Goal: Share content: Share content

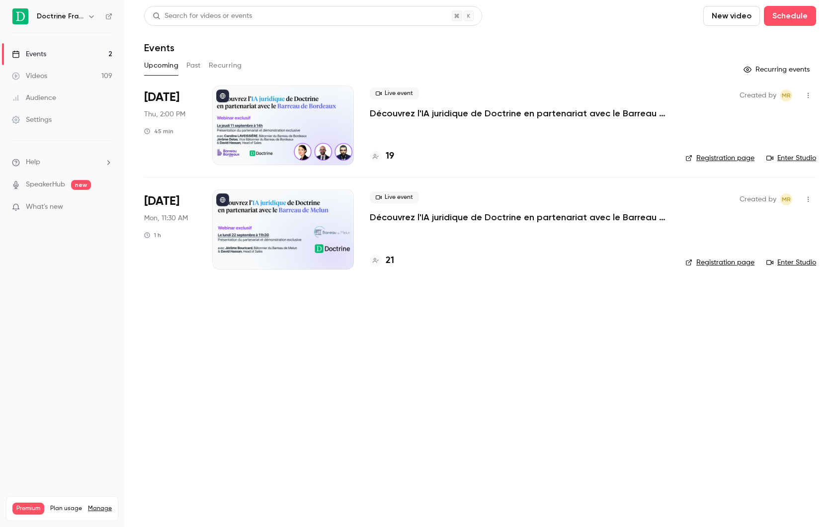
click at [194, 66] on button "Past" at bounding box center [193, 66] width 14 height 16
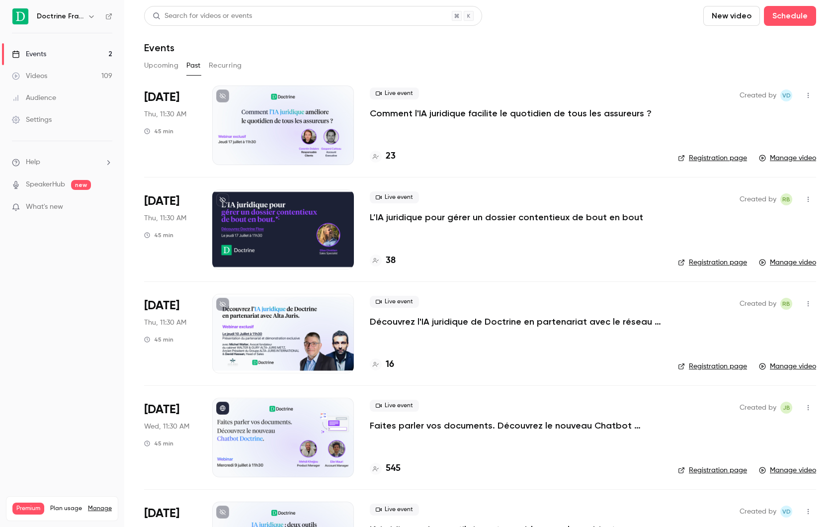
click at [223, 66] on button "Recurring" at bounding box center [225, 66] width 33 height 16
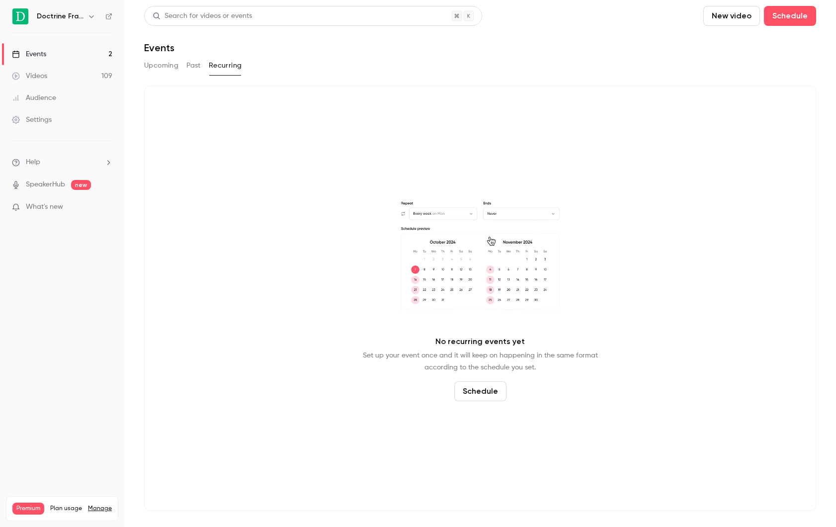
click at [158, 58] on button "Upcoming" at bounding box center [161, 66] width 34 height 16
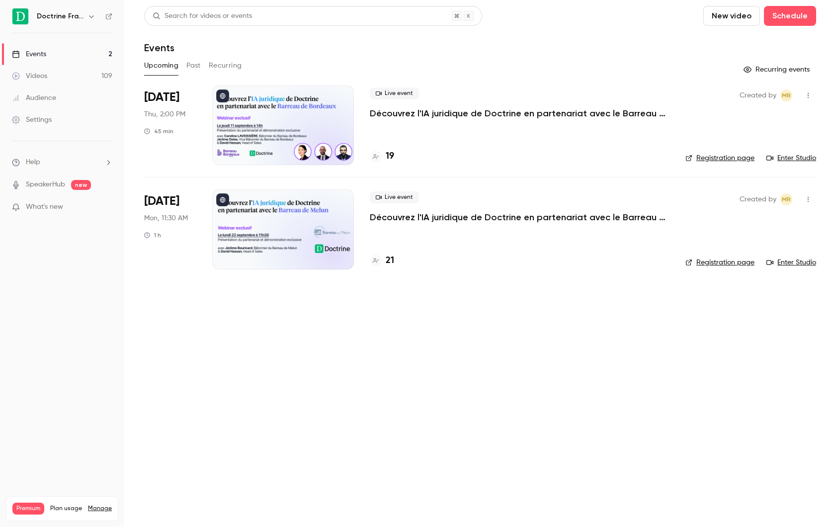
click at [184, 61] on div "Upcoming Past Recurring" at bounding box center [480, 66] width 672 height 16
click at [199, 64] on button "Past" at bounding box center [193, 66] width 14 height 16
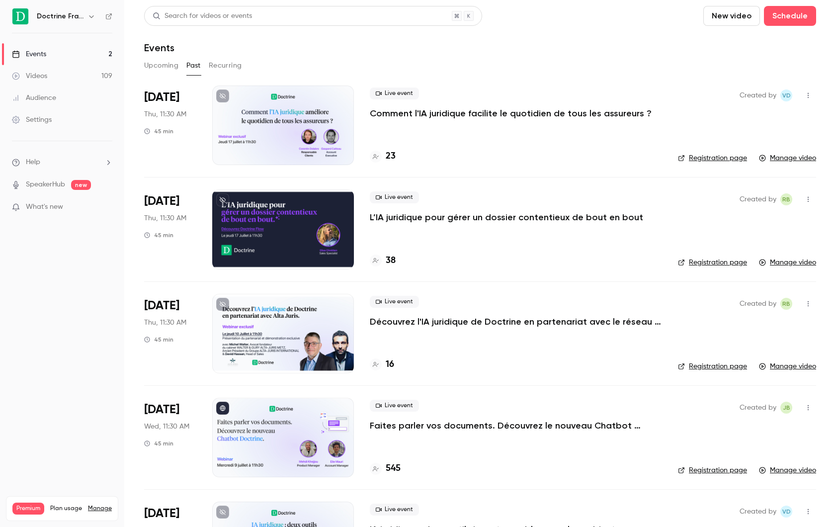
click at [168, 69] on button "Upcoming" at bounding box center [161, 66] width 34 height 16
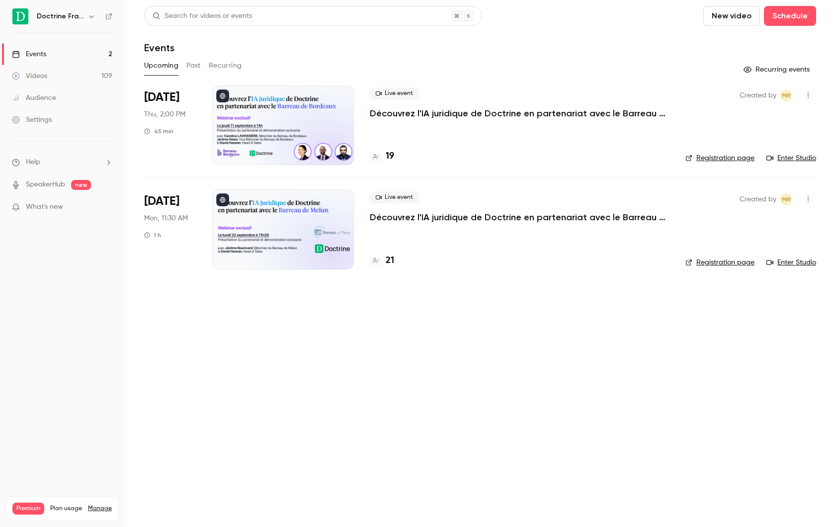
click at [200, 63] on button "Past" at bounding box center [193, 66] width 14 height 16
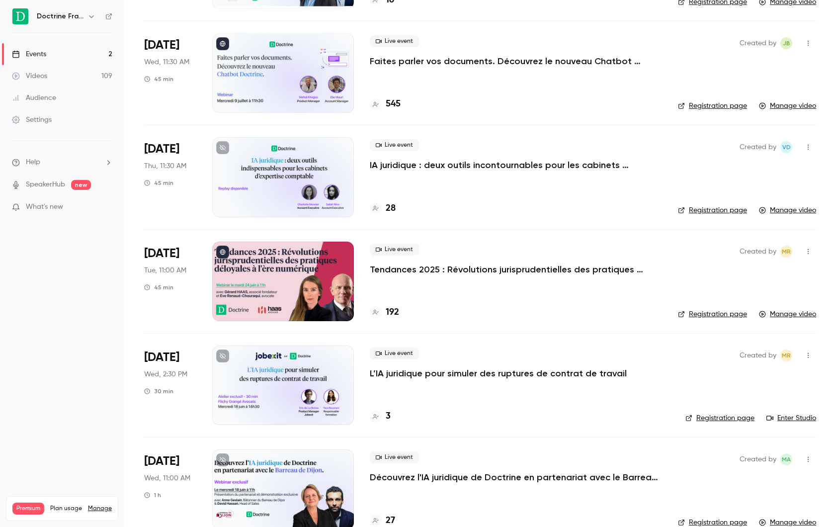
scroll to position [367, 0]
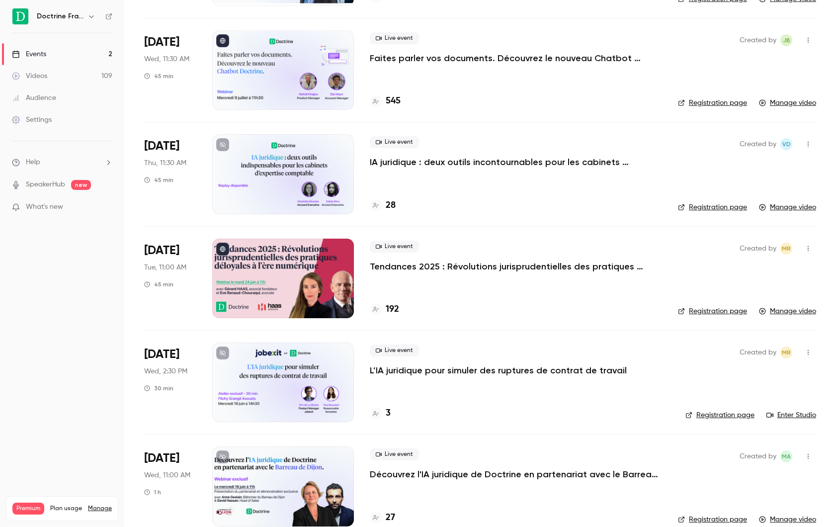
click at [431, 265] on p "Tendances 2025 : Révolutions jurisprudentielles des pratiques déloyales à l'ère…" at bounding box center [516, 266] width 292 height 12
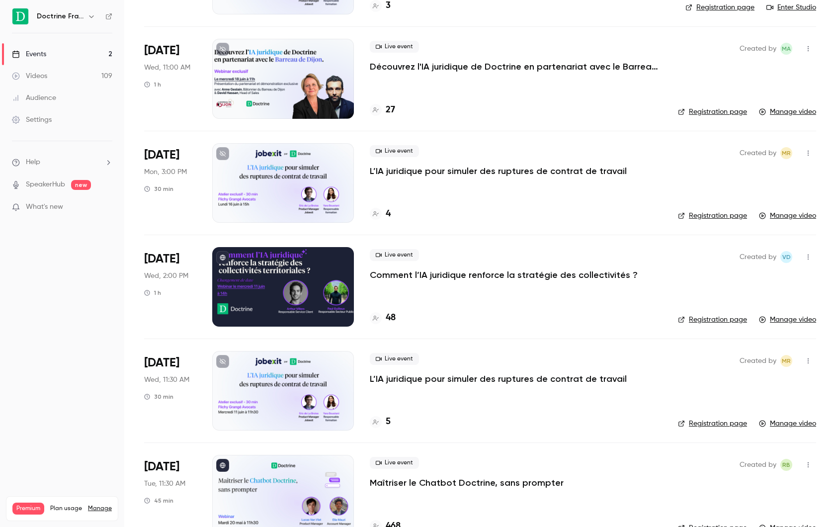
scroll to position [807, 0]
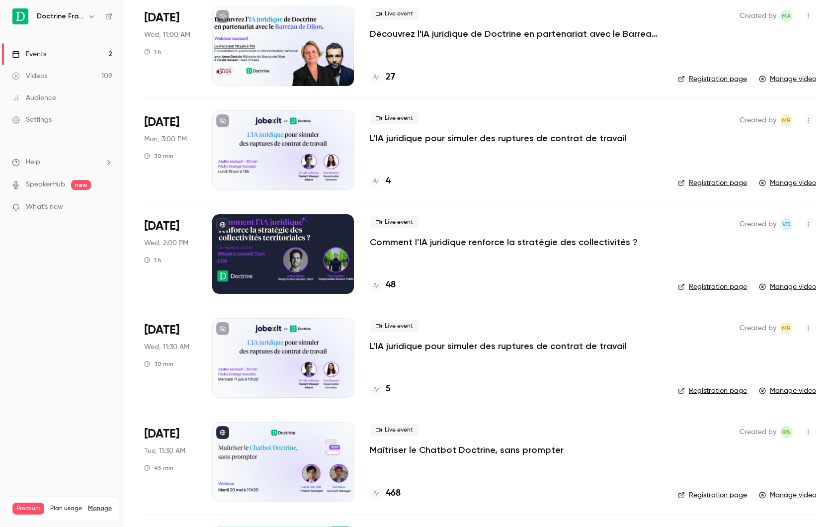
click at [80, 20] on h6 "Doctrine France" at bounding box center [60, 16] width 47 height 10
click at [82, 18] on h6 "Doctrine France" at bounding box center [60, 16] width 47 height 10
click at [94, 18] on icon "button" at bounding box center [91, 16] width 8 height 8
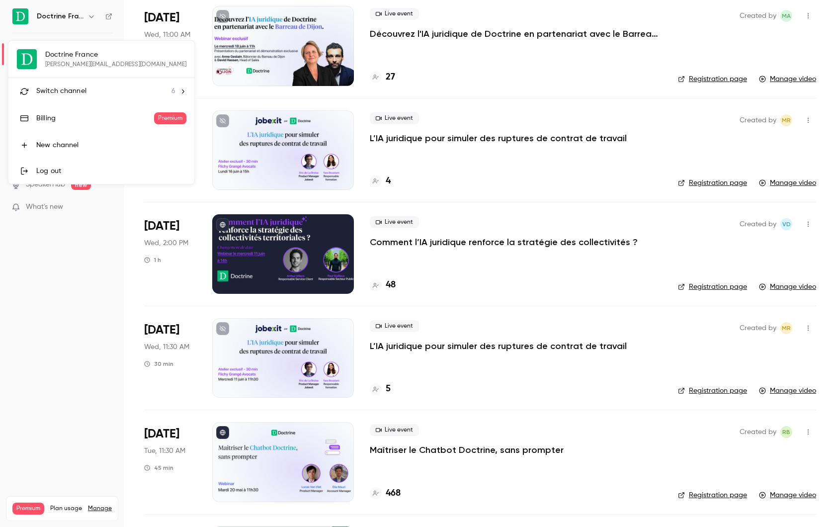
click at [82, 64] on div "Doctrine France guillaume.durand@doctrine.fr Switch channel 6 Billing Premium N…" at bounding box center [101, 112] width 186 height 143
click at [82, 80] on li "Switch channel 6" at bounding box center [101, 91] width 186 height 26
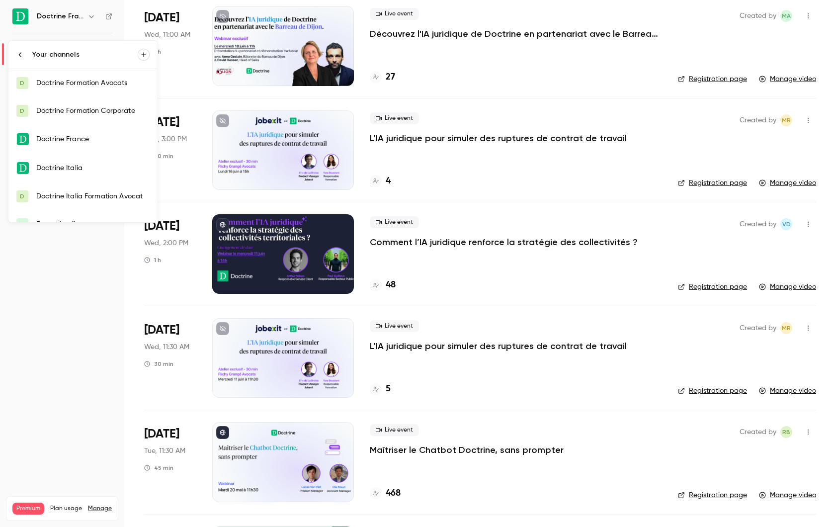
scroll to position [16, 0]
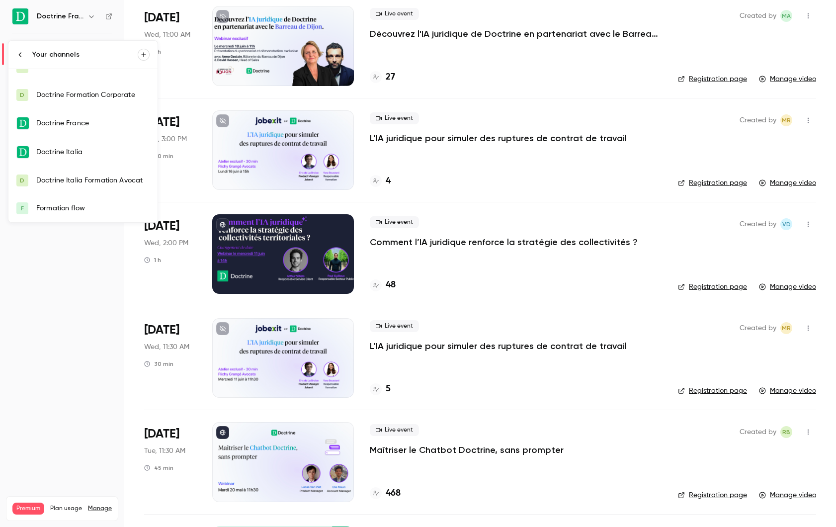
click at [75, 278] on div at bounding box center [418, 263] width 836 height 527
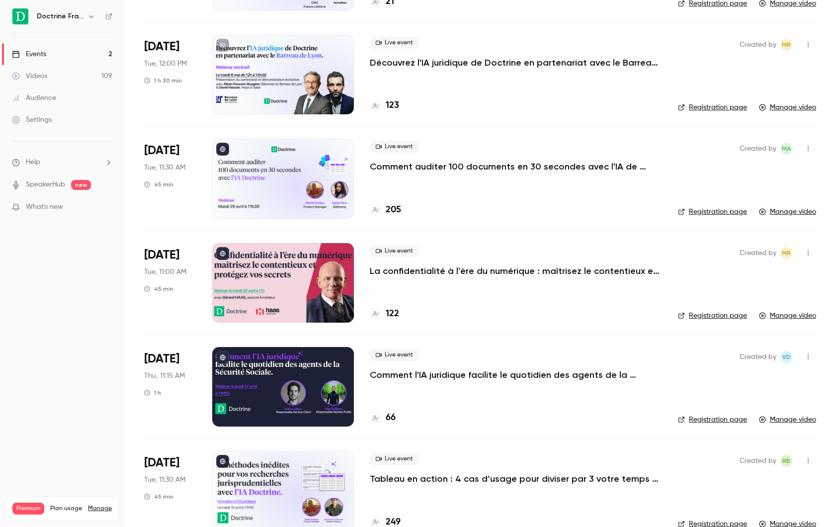
scroll to position [1717, 0]
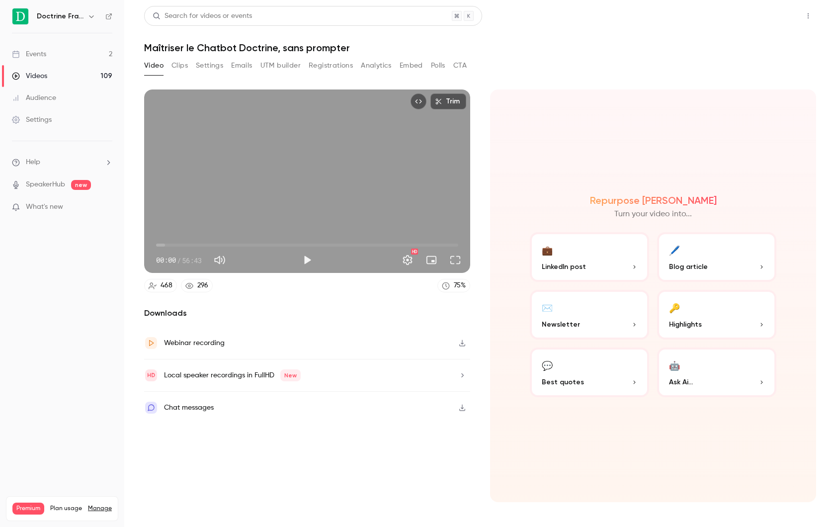
click at [773, 14] on button "Share" at bounding box center [772, 16] width 39 height 20
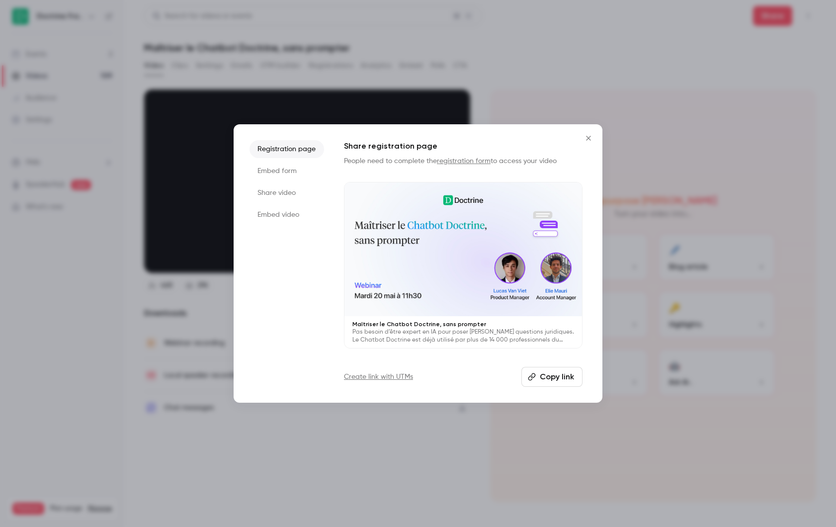
click at [543, 374] on button "Copy link" at bounding box center [551, 377] width 61 height 20
click at [284, 210] on li "Embed video" at bounding box center [286, 215] width 75 height 18
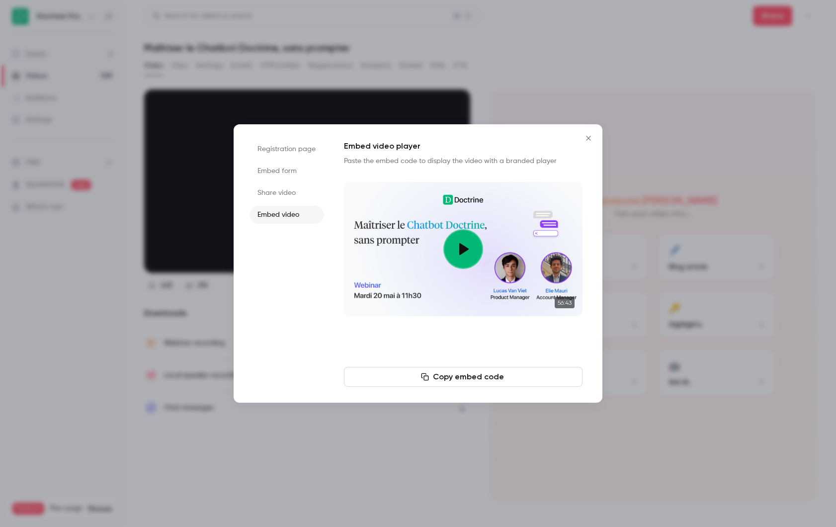
click at [283, 193] on li "Share video" at bounding box center [286, 193] width 75 height 18
click at [477, 374] on button "Copy link" at bounding box center [463, 377] width 238 height 20
click at [654, 134] on div at bounding box center [418, 263] width 836 height 527
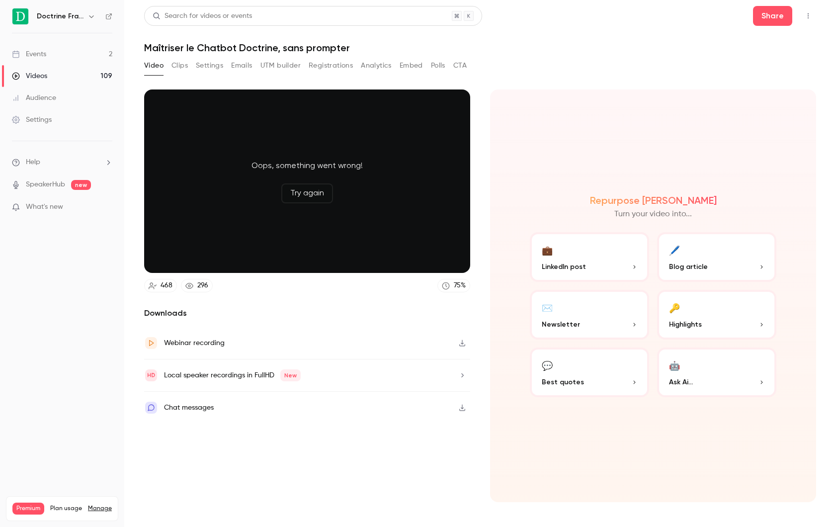
click at [65, 64] on link "Events 2" at bounding box center [62, 54] width 124 height 22
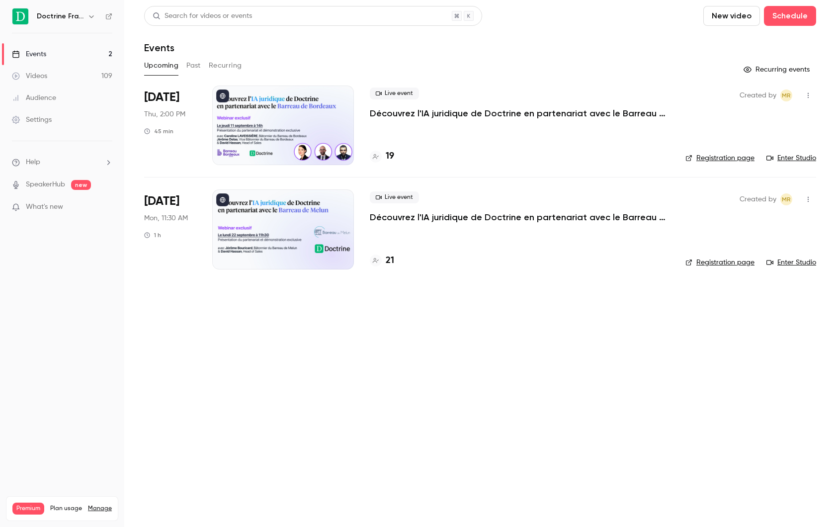
click at [189, 66] on button "Past" at bounding box center [193, 66] width 14 height 16
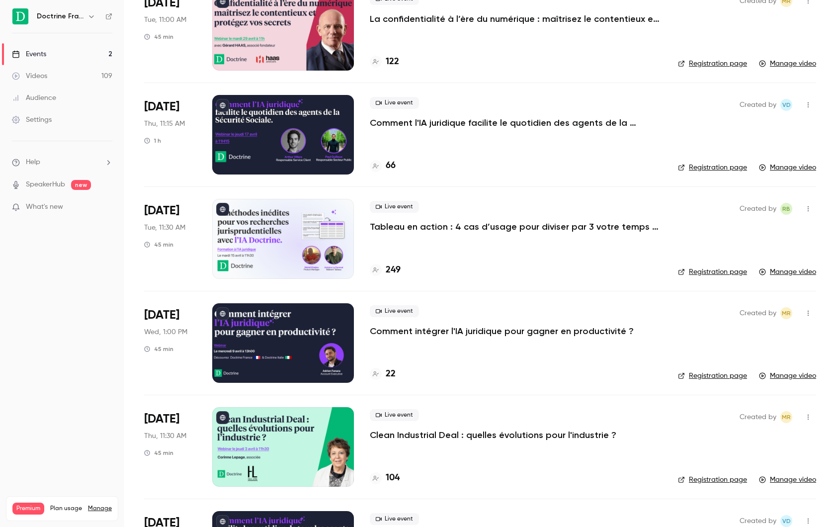
scroll to position [1967, 0]
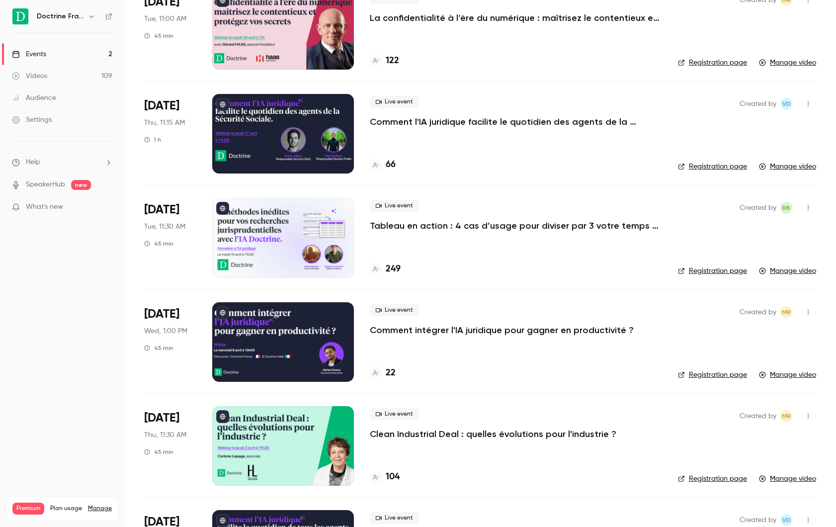
click at [442, 325] on p "Comment intégrer l'IA juridique pour gagner en productivité ?" at bounding box center [502, 330] width 264 height 12
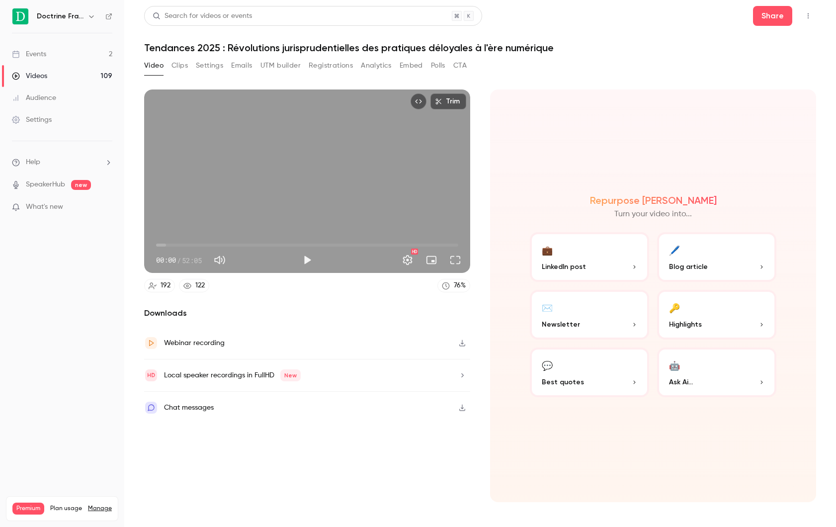
click at [212, 67] on button "Settings" at bounding box center [209, 66] width 27 height 16
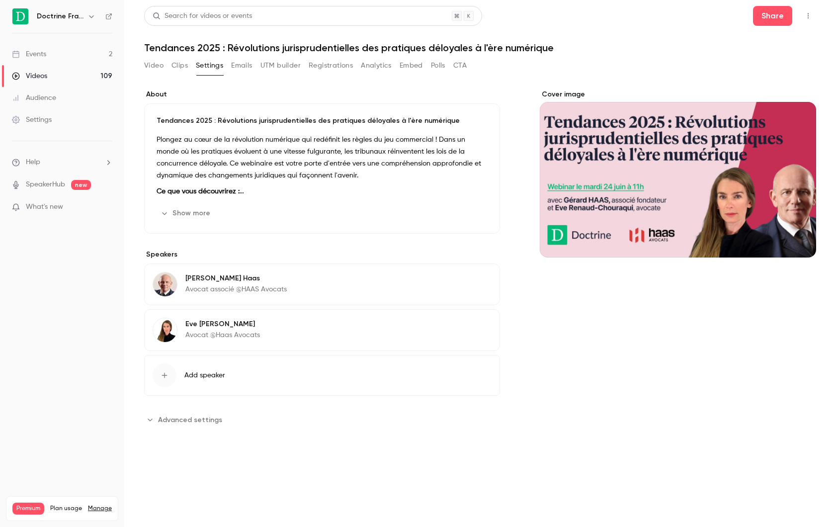
click at [192, 212] on button "Show more" at bounding box center [186, 213] width 60 height 16
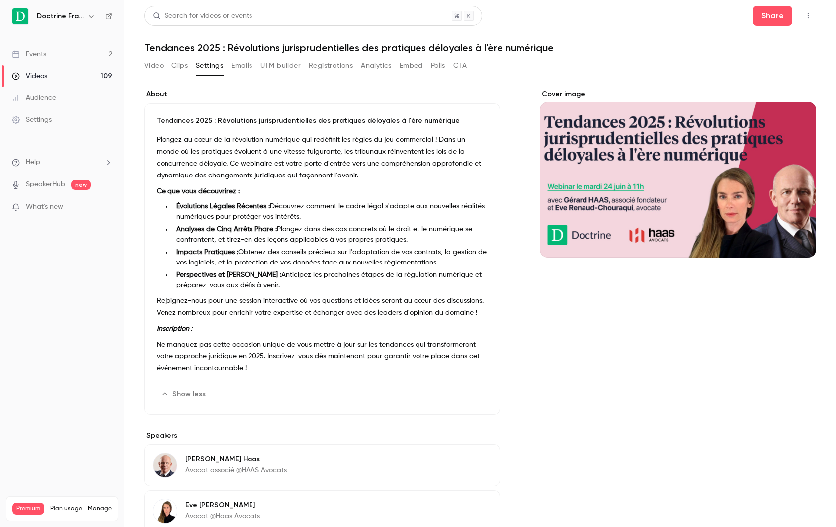
click at [269, 70] on button "UTM builder" at bounding box center [280, 66] width 40 height 16
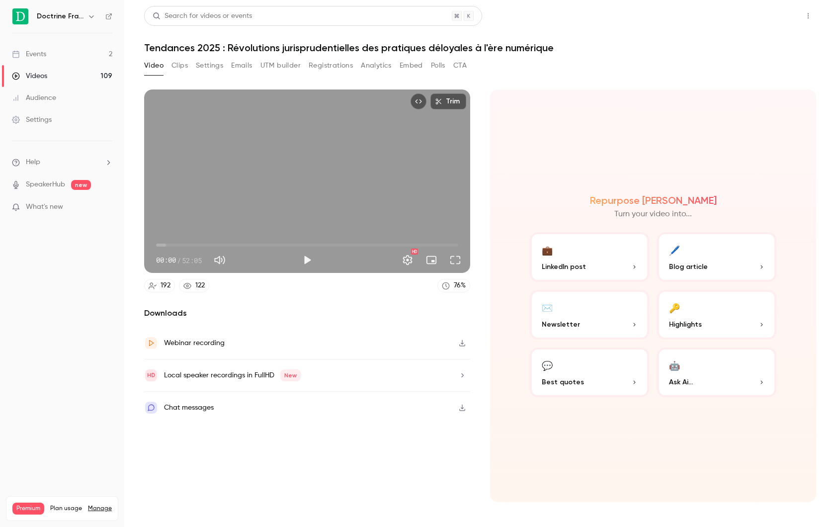
click at [759, 24] on button "Share" at bounding box center [772, 16] width 39 height 20
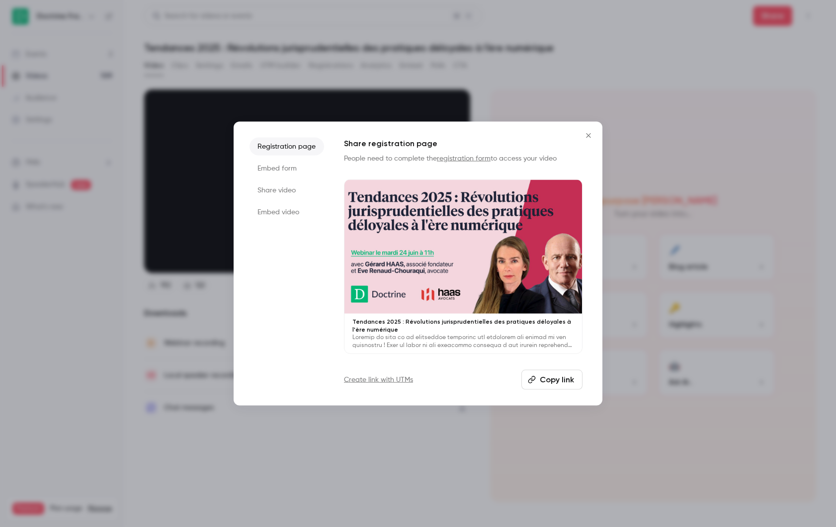
click at [270, 192] on li "Share video" at bounding box center [286, 190] width 75 height 18
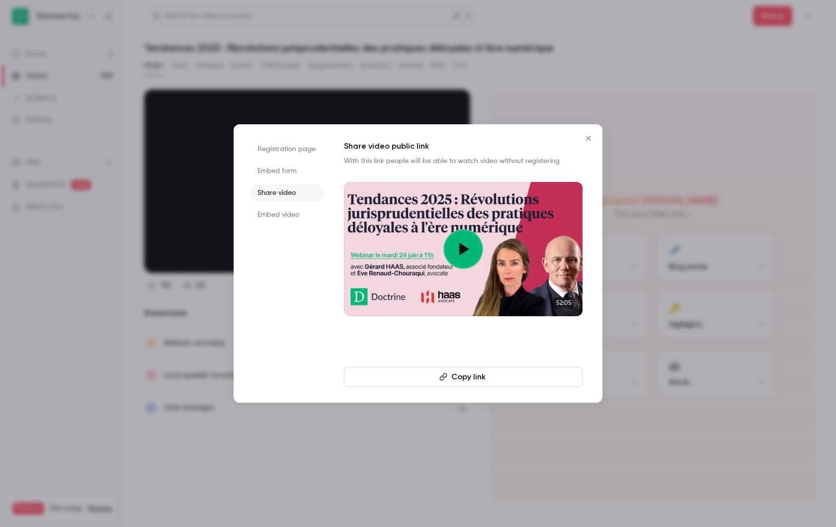
click at [471, 381] on button "Copy link" at bounding box center [463, 377] width 238 height 20
